Goal: Task Accomplishment & Management: Manage account settings

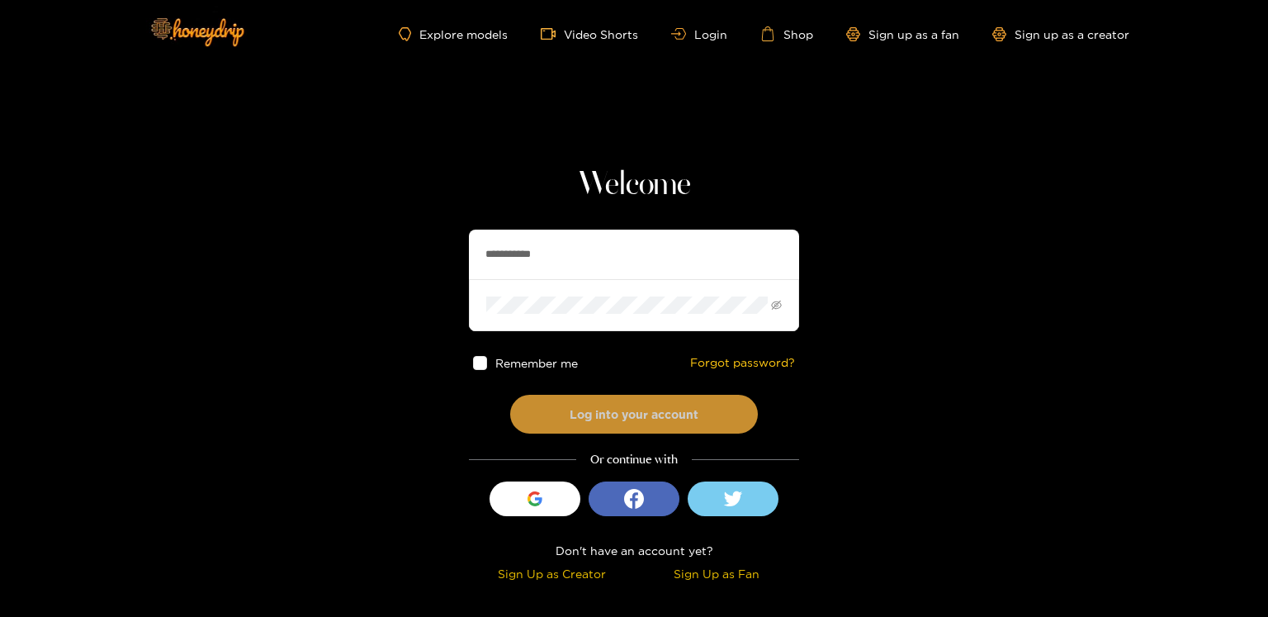
click at [610, 412] on button "Log into your account" at bounding box center [634, 414] width 248 height 39
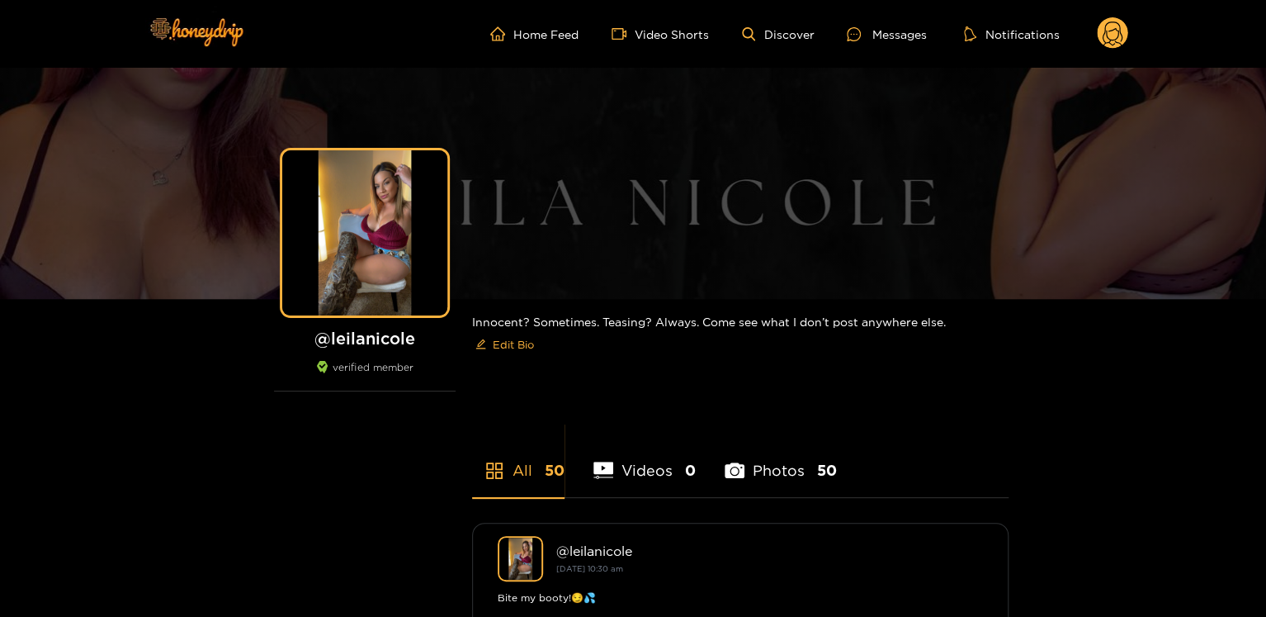
click at [1109, 40] on circle at bounding box center [1112, 32] width 31 height 31
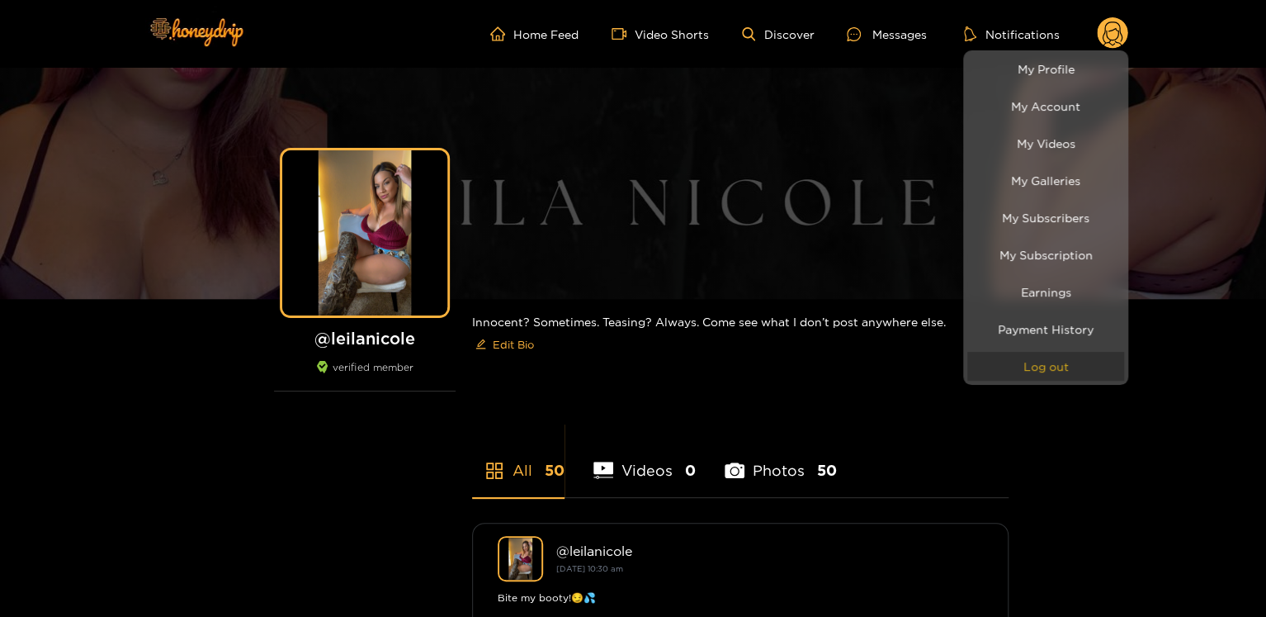
click at [1092, 366] on button "Log out" at bounding box center [1045, 366] width 157 height 29
